Goal: Navigation & Orientation: Find specific page/section

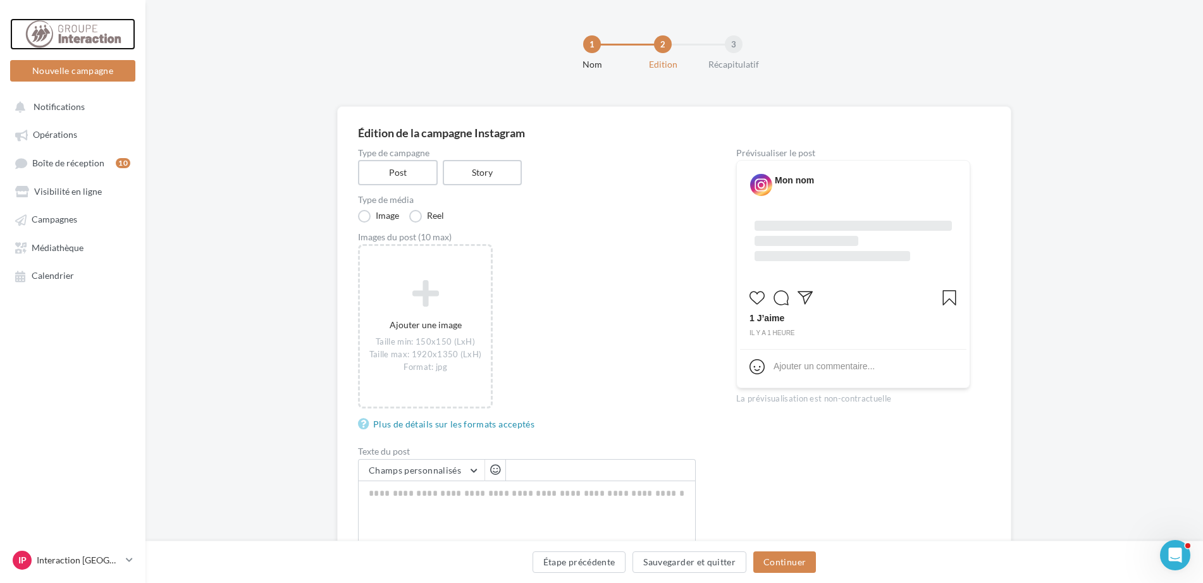
click at [63, 35] on div at bounding box center [72, 34] width 101 height 32
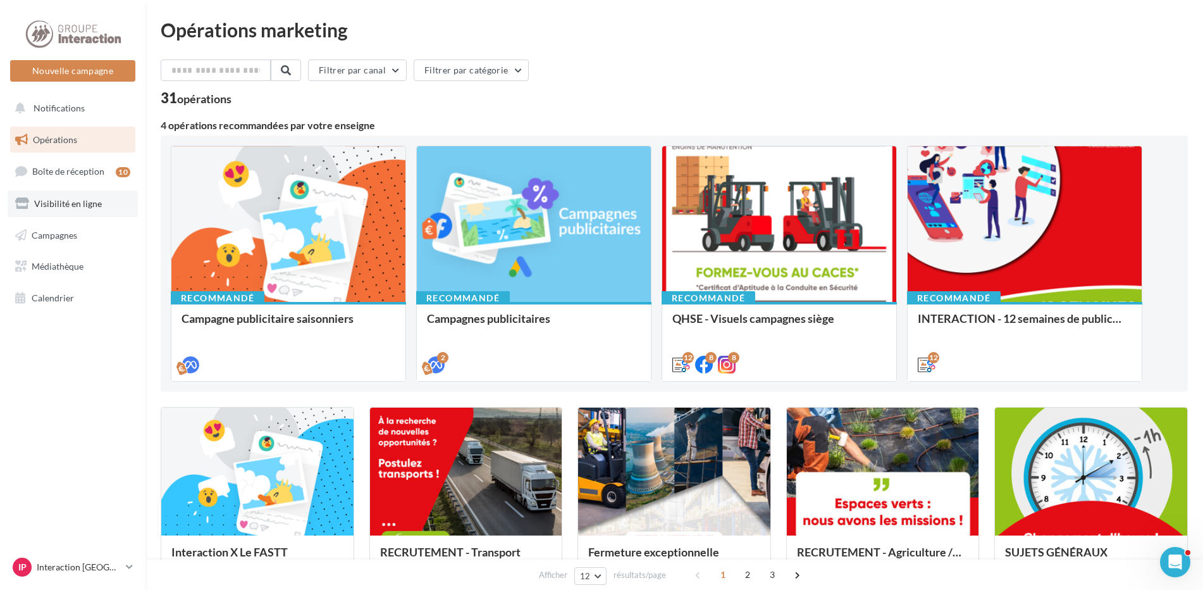
click at [66, 208] on span "Visibilité en ligne" at bounding box center [68, 203] width 68 height 11
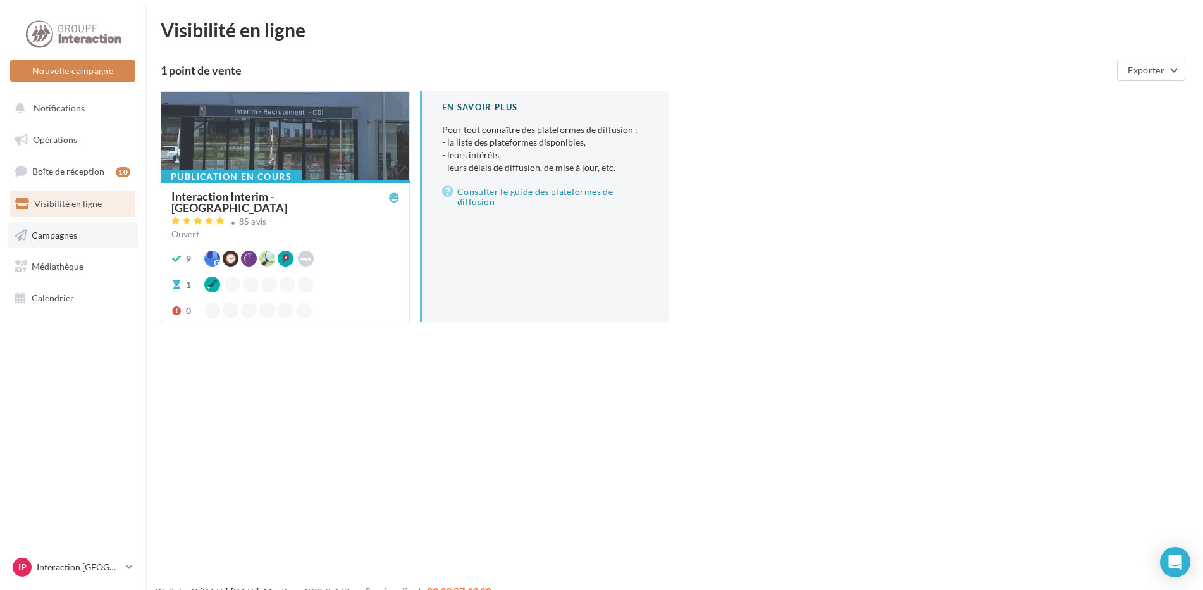
click at [66, 237] on span "Campagnes" at bounding box center [55, 234] width 46 height 11
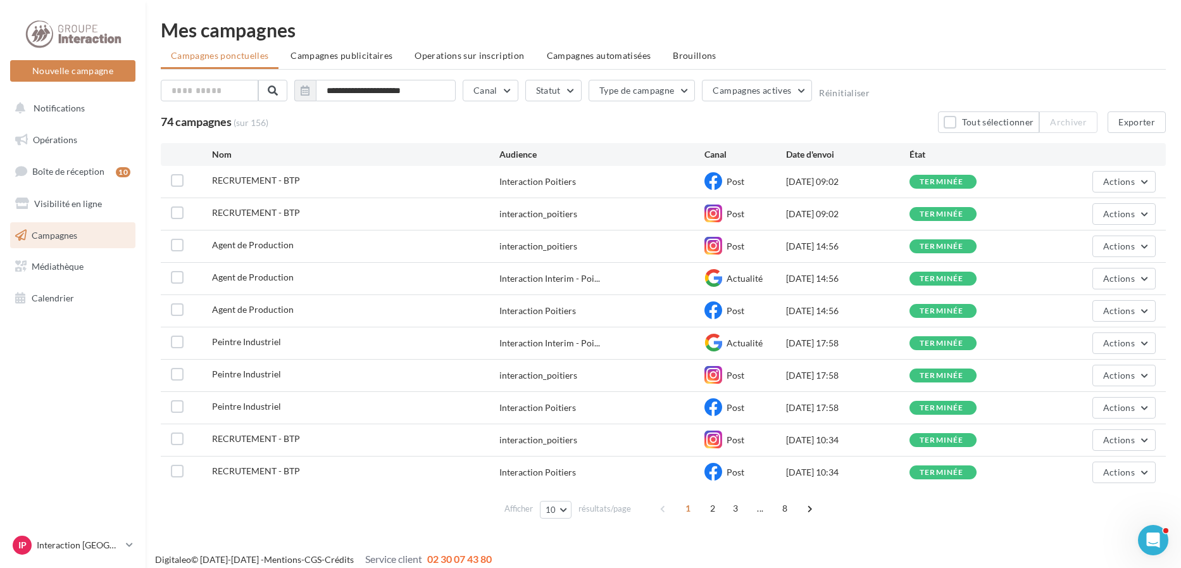
scroll to position [10, 0]
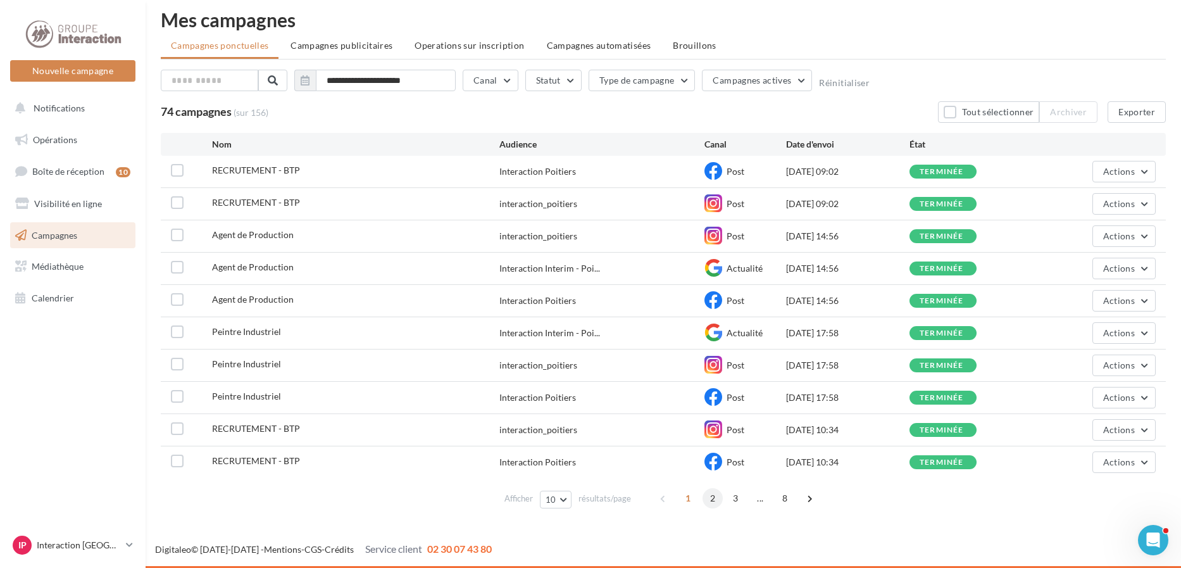
click at [710, 498] on span "2" at bounding box center [712, 498] width 20 height 20
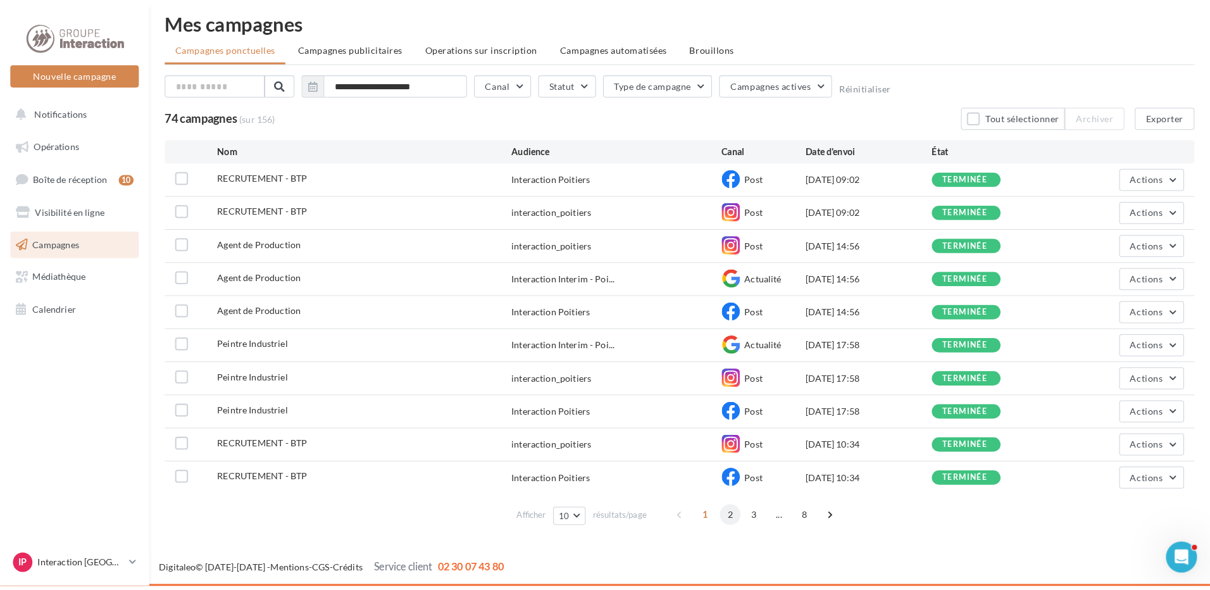
scroll to position [0, 0]
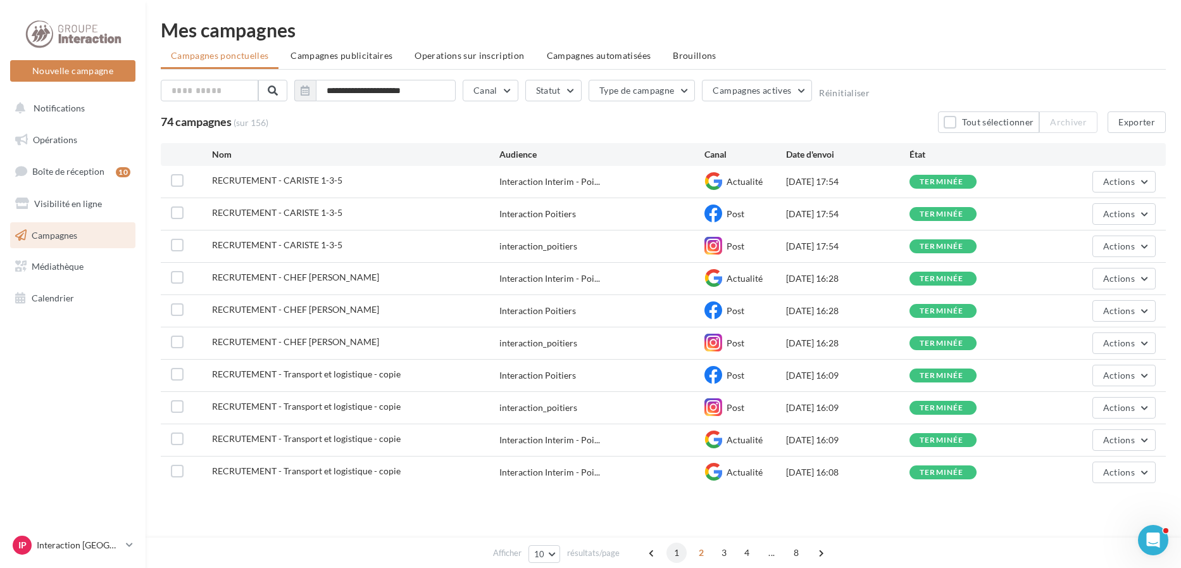
click at [675, 550] on span "1" at bounding box center [676, 552] width 20 height 20
